Goal: Entertainment & Leisure: Consume media (video, audio)

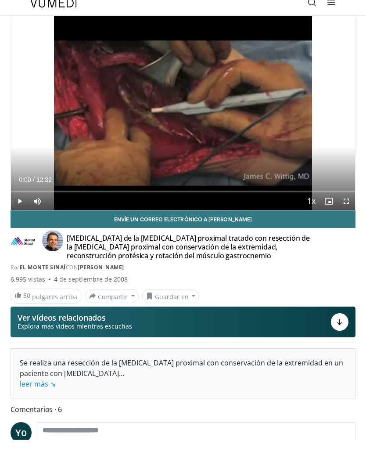
click at [38, 47] on div "10 seconds Tap to unmute" at bounding box center [183, 144] width 344 height 194
